Goal: Task Accomplishment & Management: Use online tool/utility

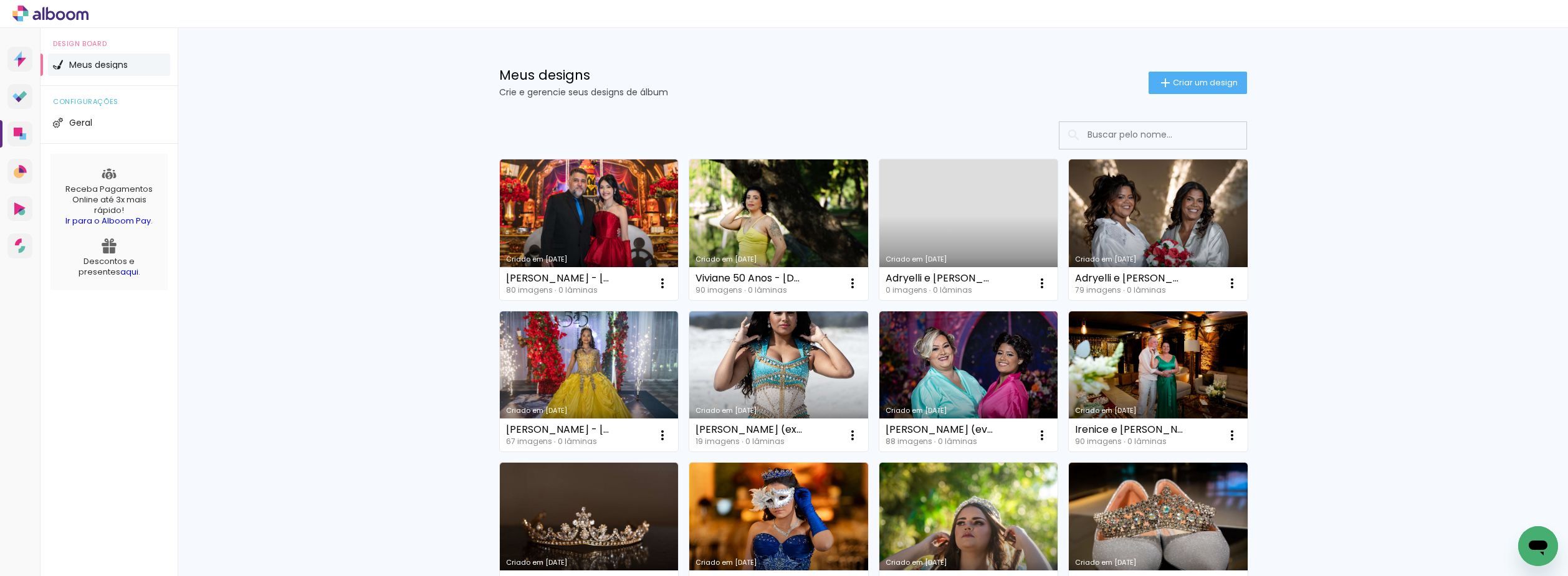
scroll to position [62, 0]
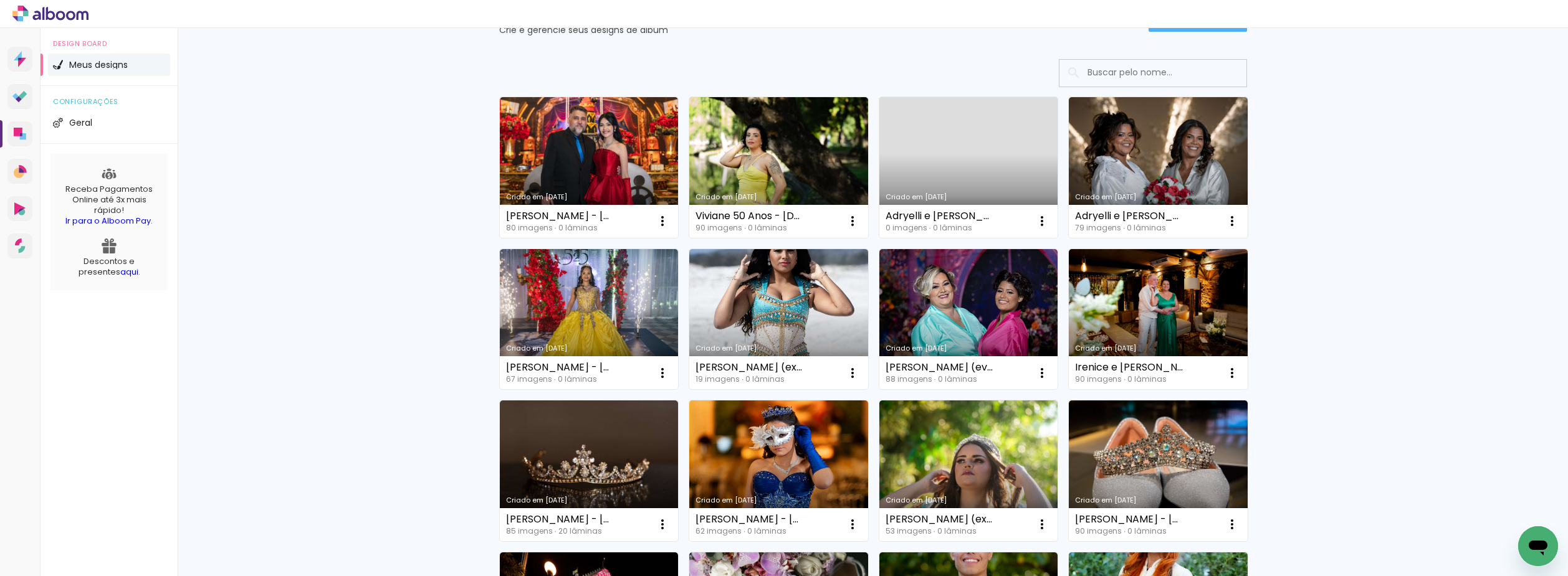
click at [1106, 72] on input at bounding box center [1170, 73] width 177 height 26
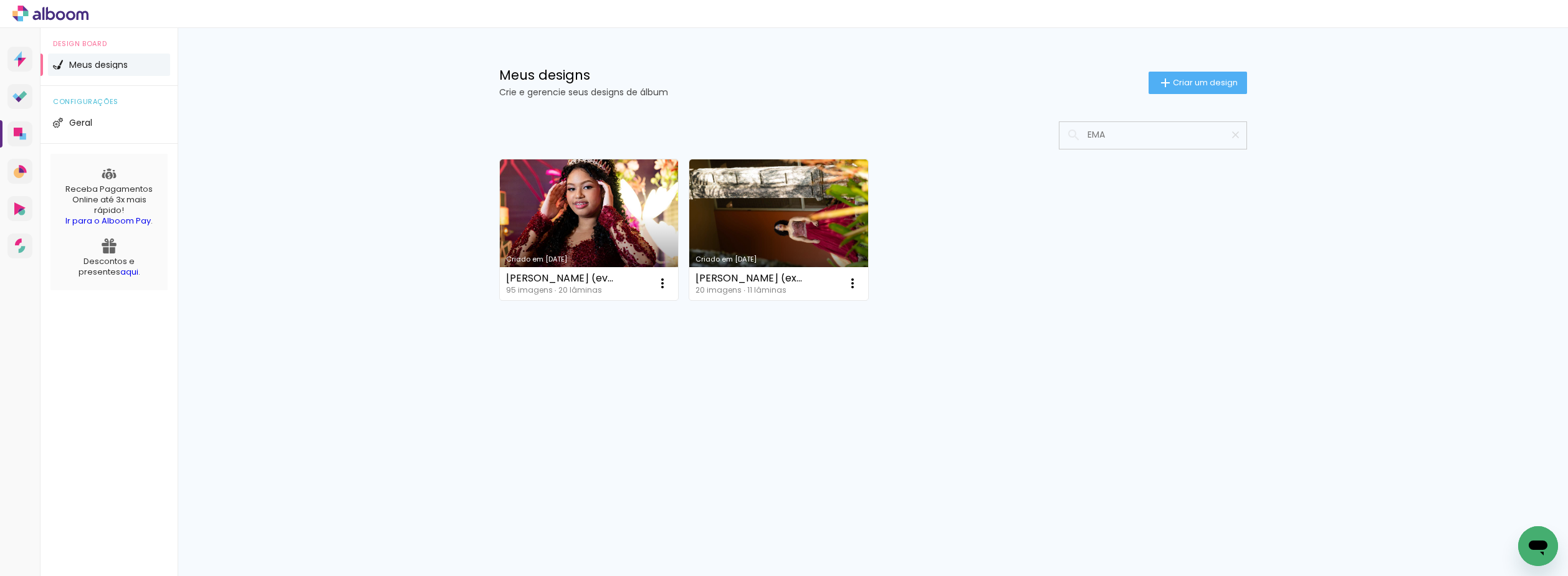
scroll to position [0, 0]
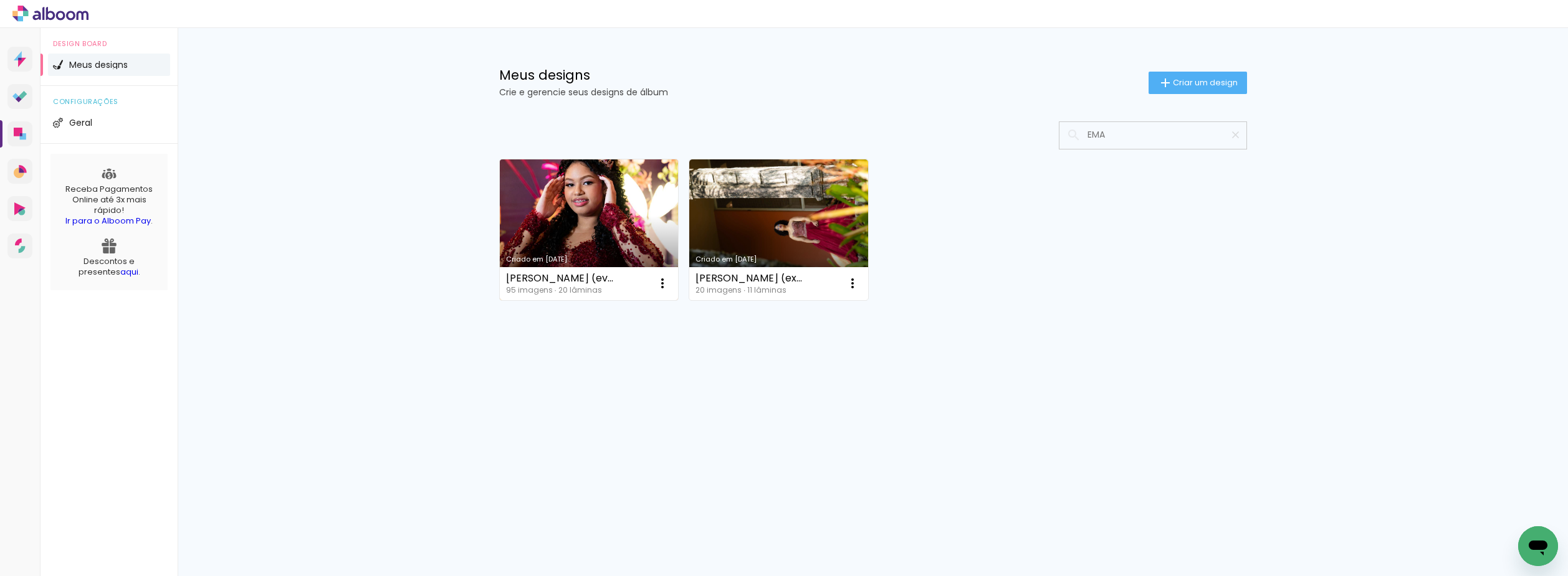
type input "EMA"
type paper-input "EMA"
click at [589, 211] on link "Criado em 02/07/25" at bounding box center [589, 229] width 179 height 141
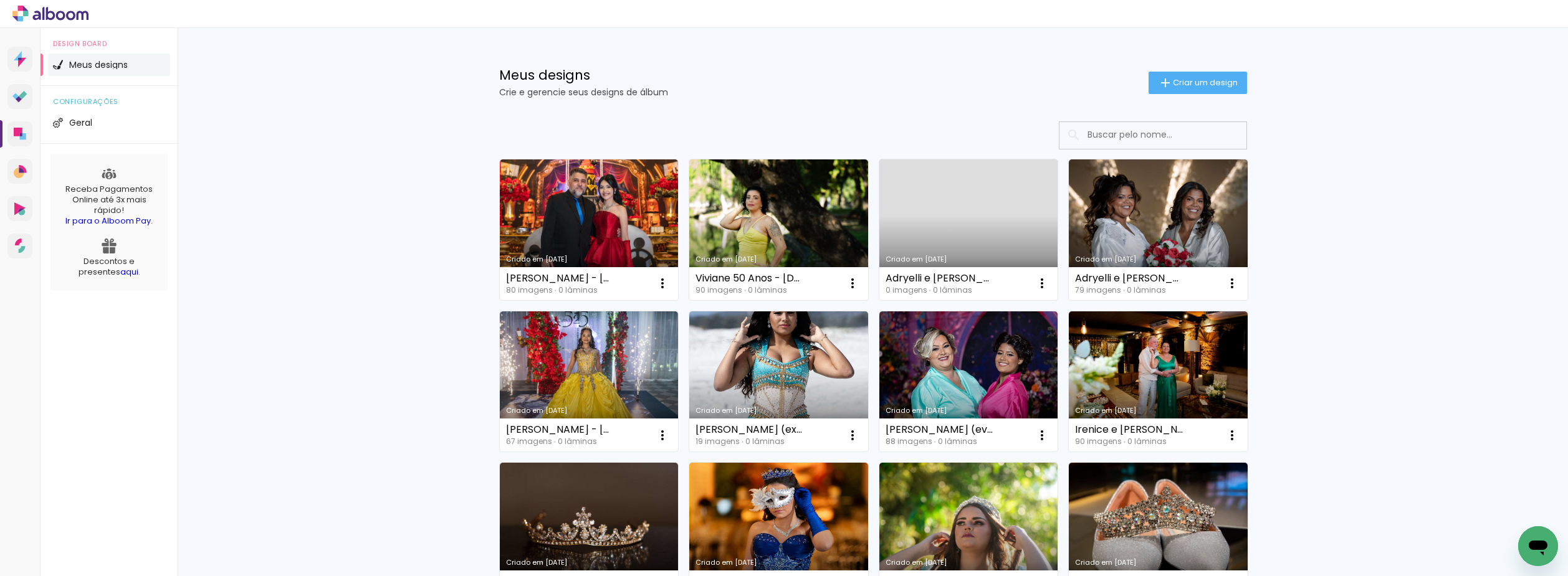
scroll to position [62, 0]
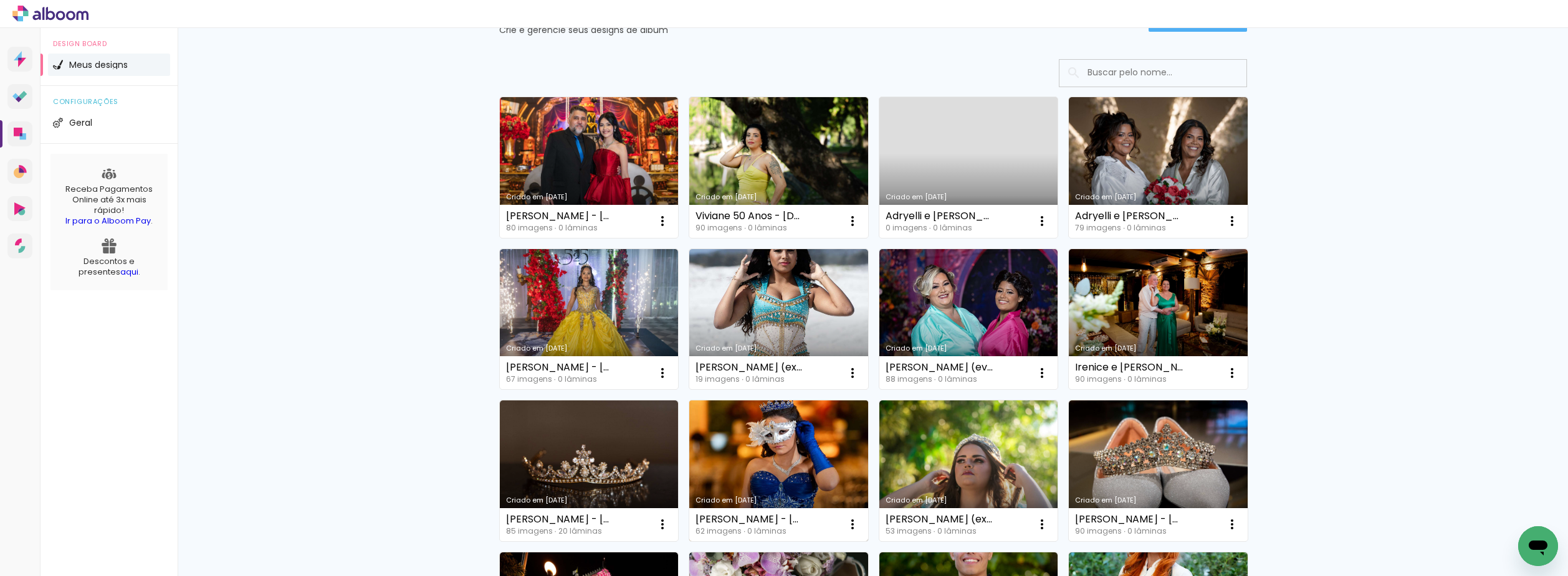
click at [760, 430] on link "Criado em [DATE]" at bounding box center [778, 471] width 179 height 141
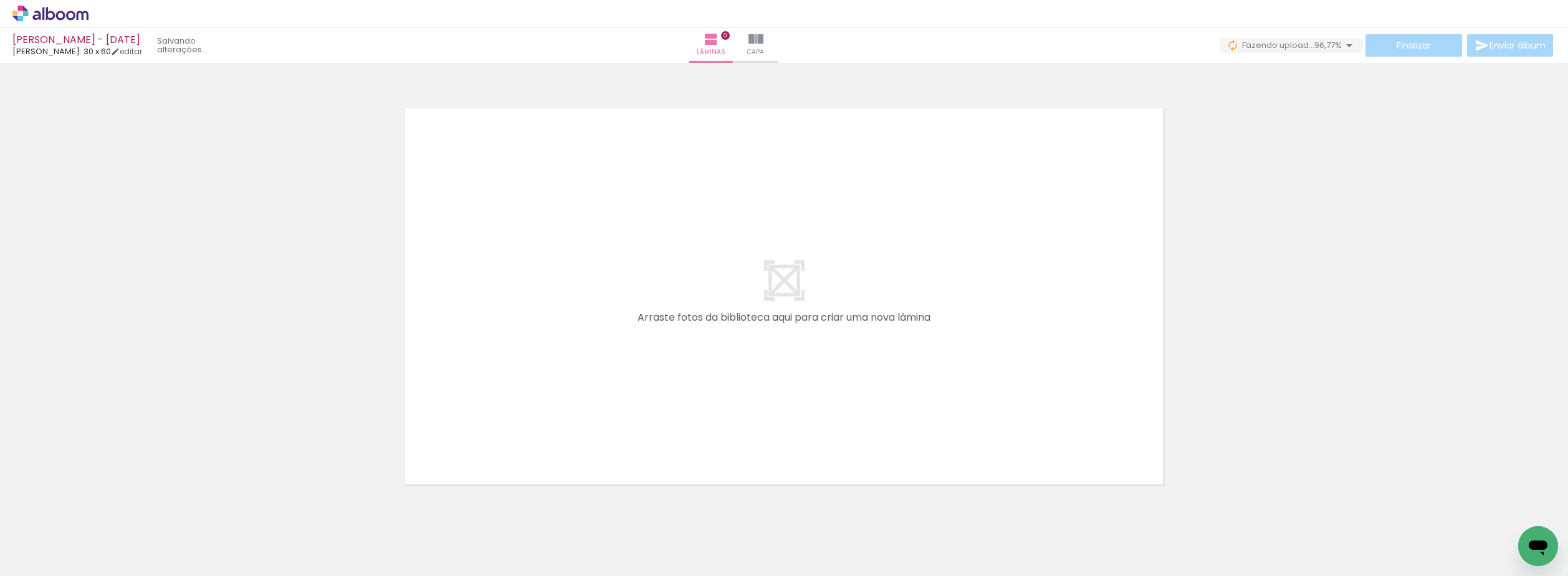
scroll to position [0, 67]
click at [74, 24] on div "› Editor de álbum" at bounding box center [784, 14] width 1568 height 28
click at [76, 15] on icon at bounding box center [51, 14] width 76 height 16
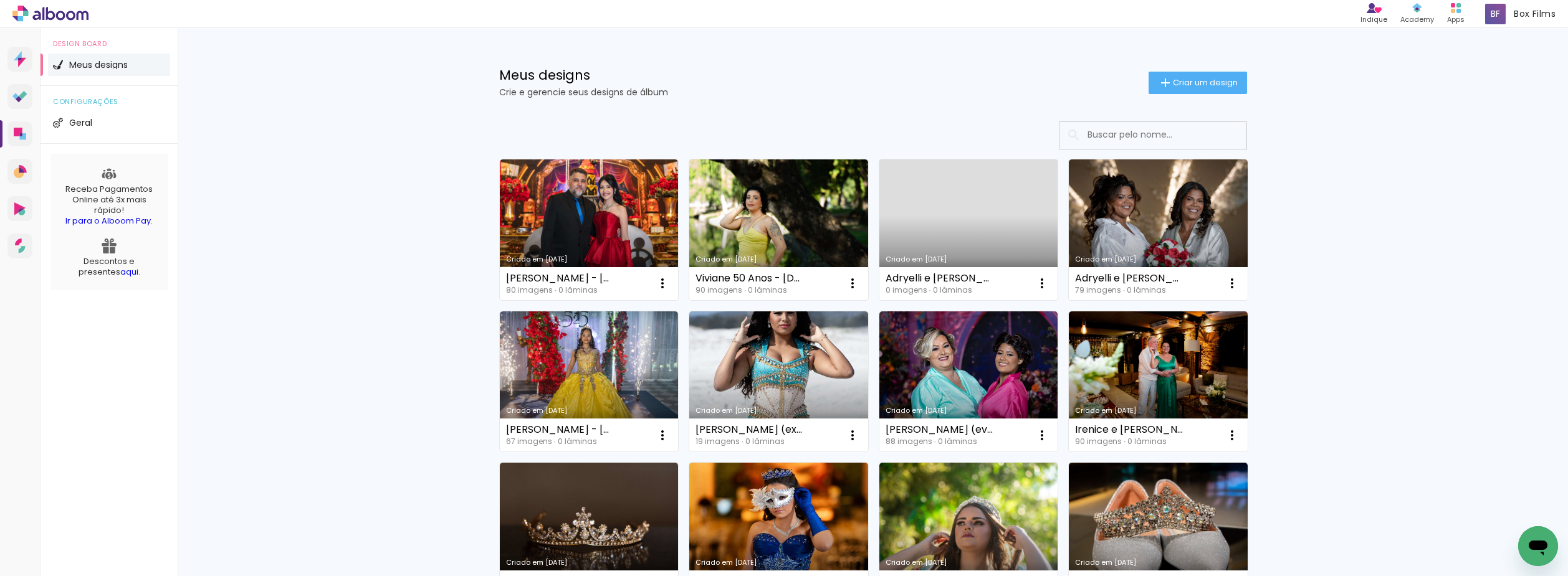
click at [1165, 135] on input at bounding box center [1170, 135] width 177 height 26
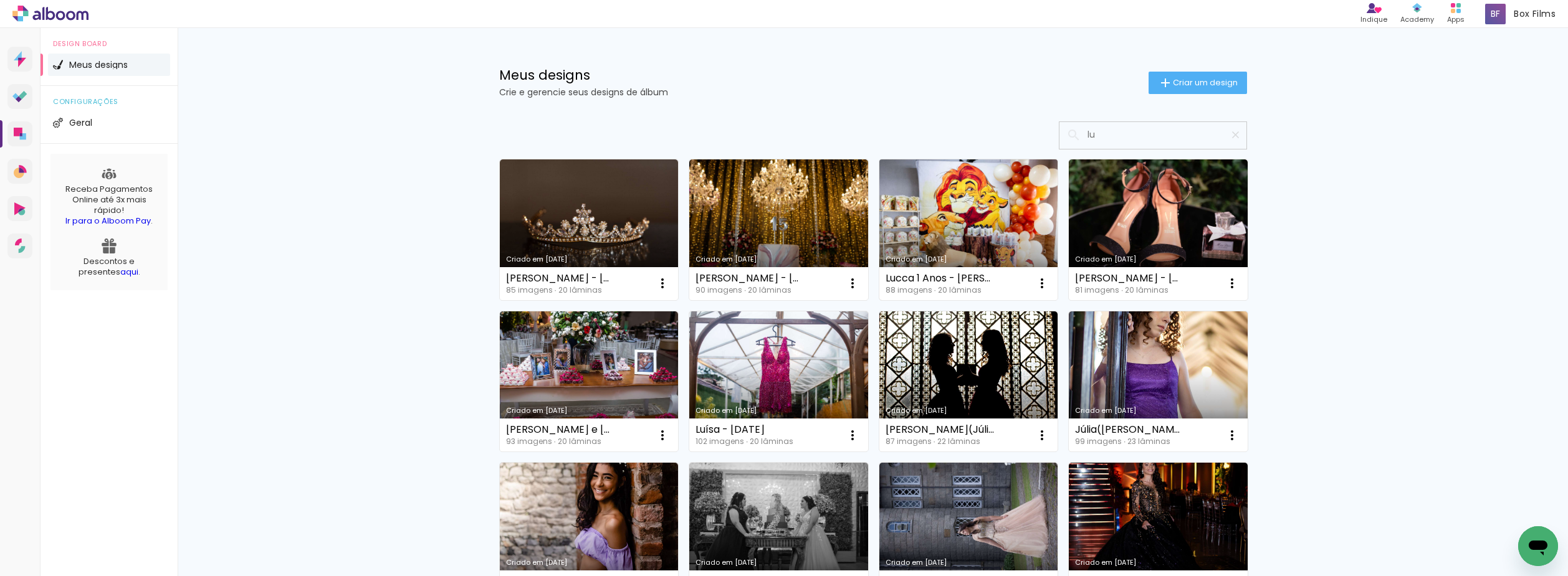
type input "lu"
type paper-input "lu"
click at [955, 223] on link "Criado em 09/06/25" at bounding box center [969, 229] width 179 height 141
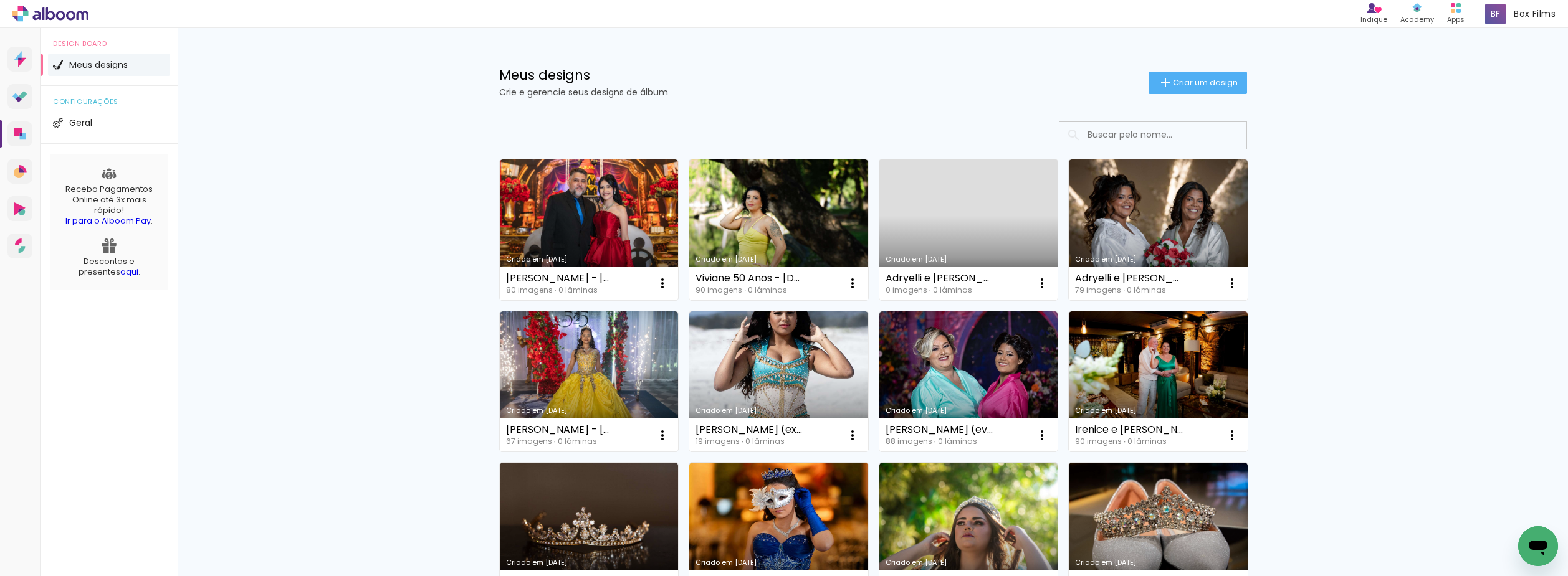
click at [1168, 136] on input at bounding box center [1170, 135] width 177 height 26
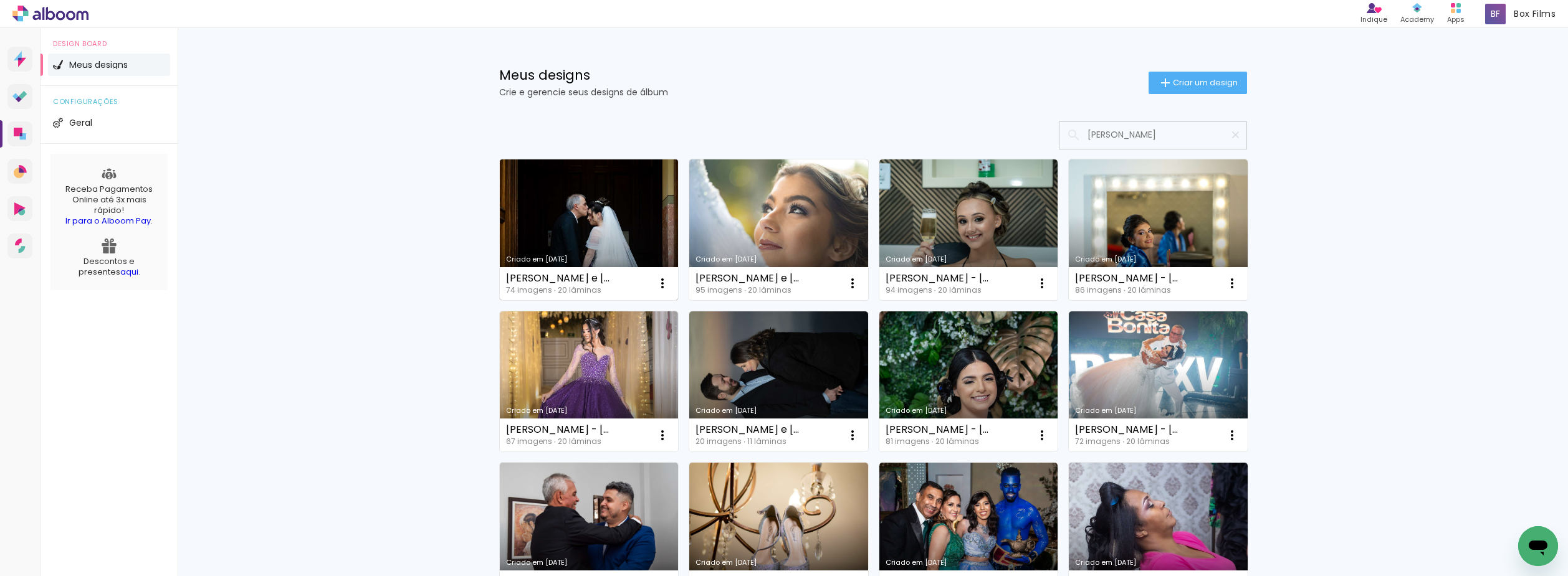
type input "beatriz"
type paper-input "beatriz"
click at [619, 196] on link "Criado em 23/06/25" at bounding box center [589, 229] width 179 height 141
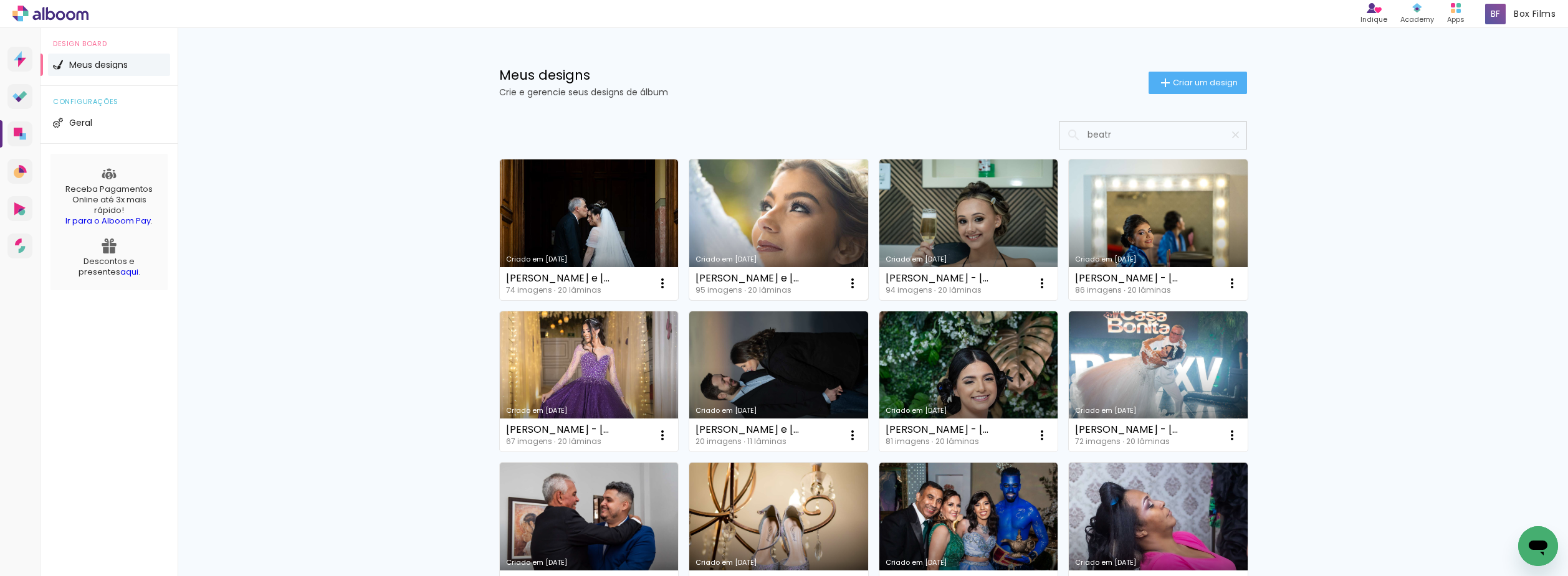
type input "beatr"
type paper-input "beatr"
click at [776, 223] on link "Criado em 23/06/25" at bounding box center [778, 229] width 179 height 141
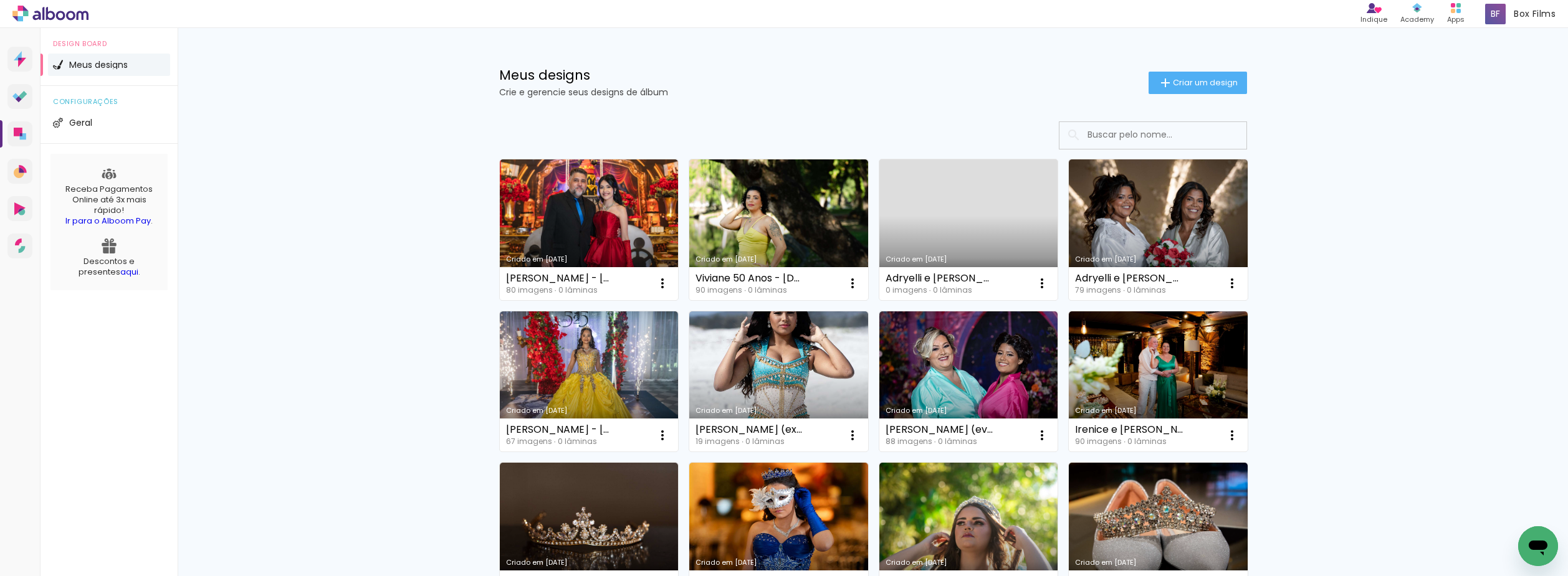
click at [1148, 128] on input at bounding box center [1170, 135] width 177 height 26
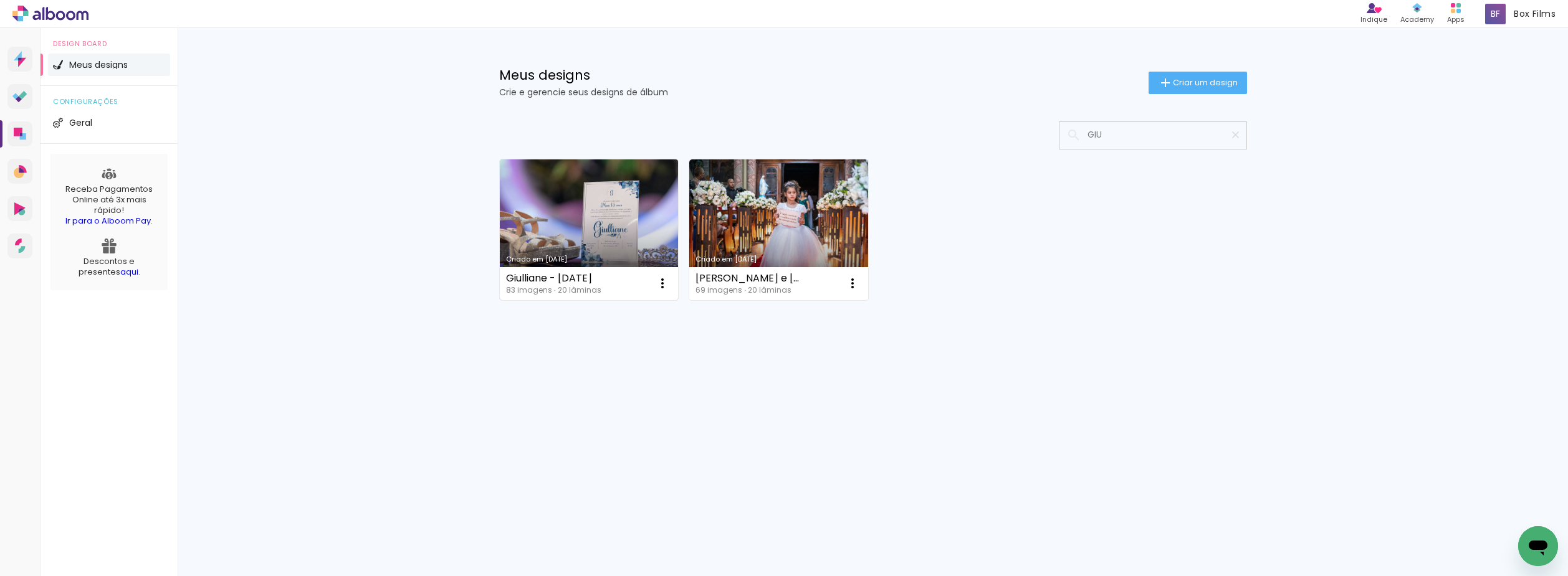
type input "GIU"
type paper-input "GIU"
click at [539, 223] on link "Criado em [DATE]" at bounding box center [589, 229] width 179 height 141
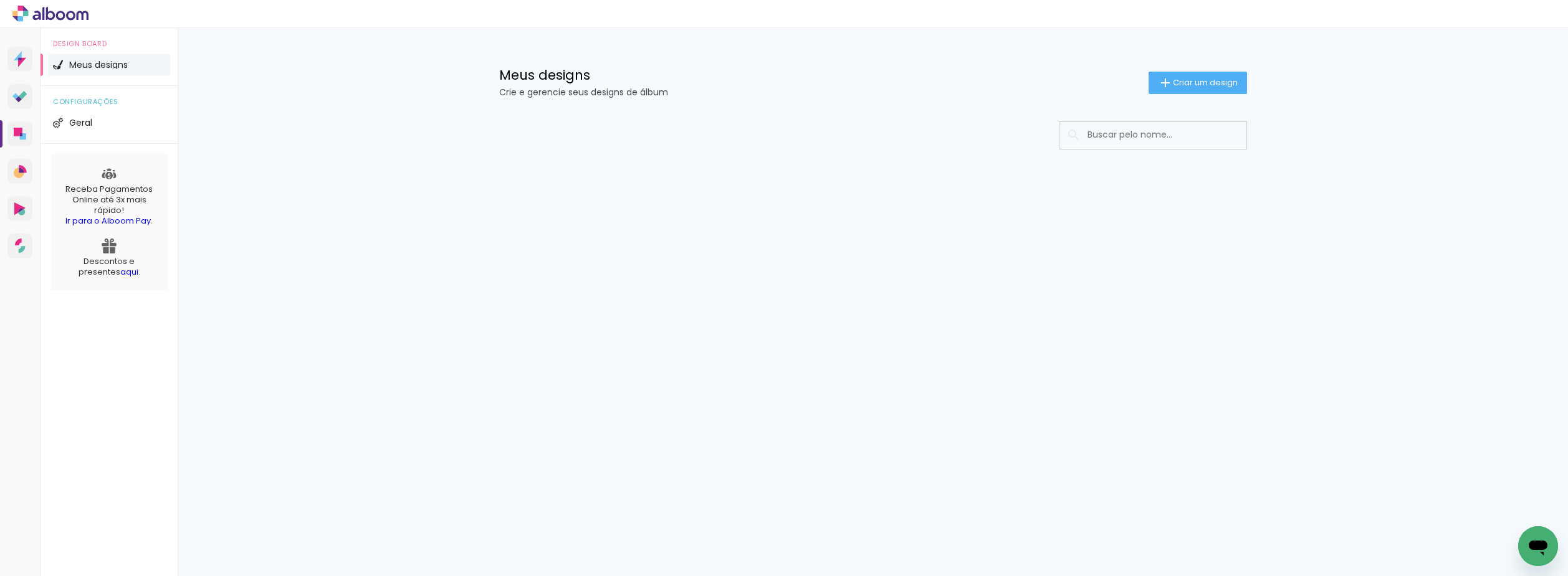
click at [1142, 139] on input at bounding box center [1170, 135] width 177 height 26
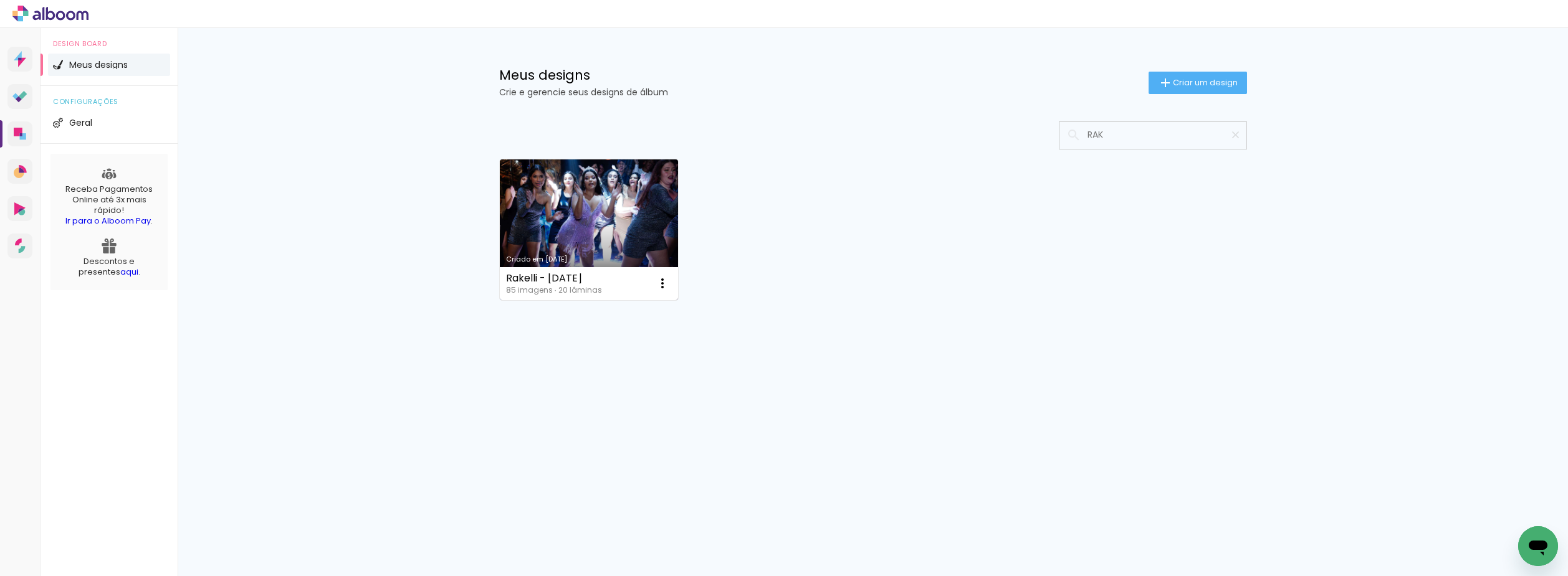
type input "RAK"
type paper-input "RAK"
click at [626, 205] on link "Criado em 02/07/25" at bounding box center [589, 229] width 179 height 141
